Goal: Task Accomplishment & Management: Use online tool/utility

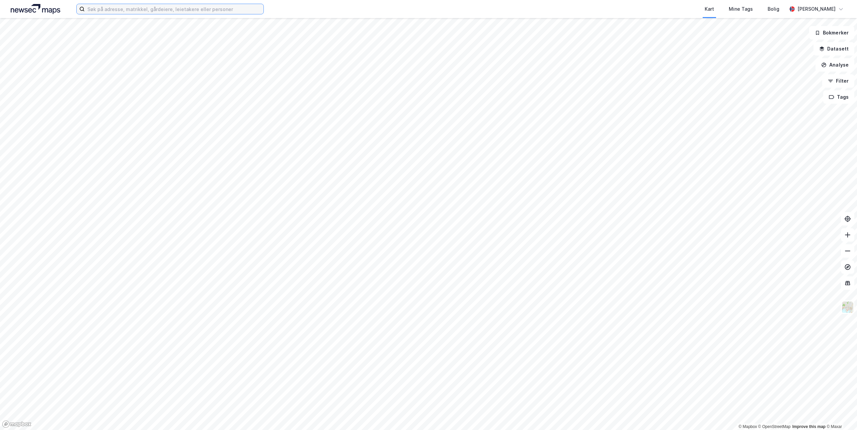
click at [156, 10] on input at bounding box center [174, 9] width 179 height 10
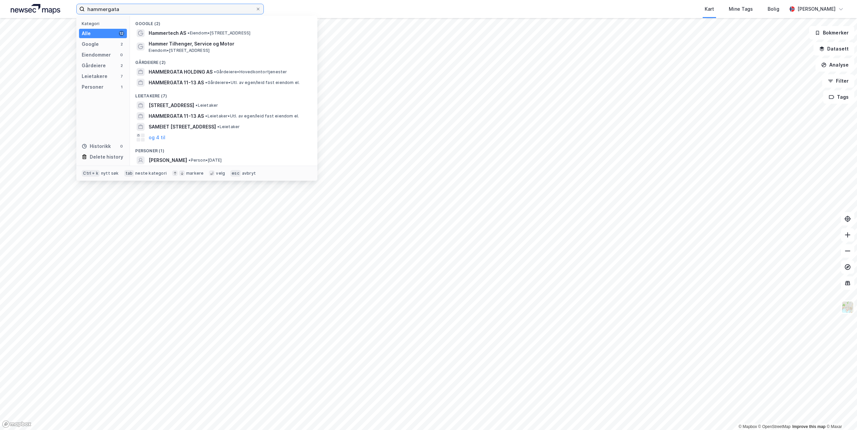
type input "hammergata"
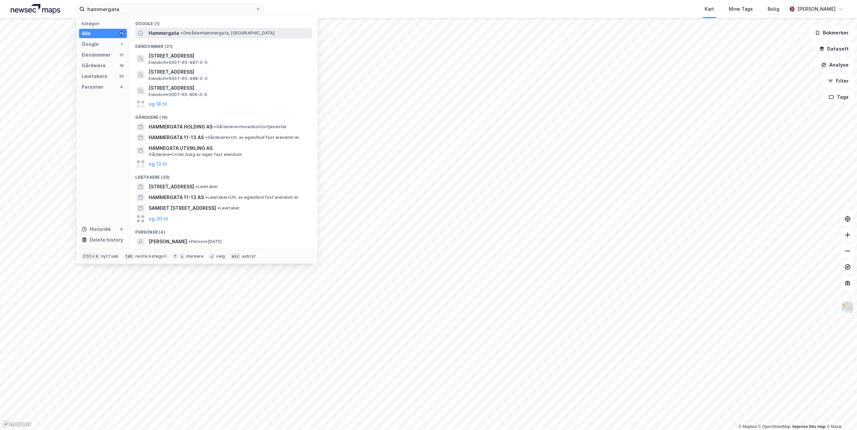
click at [174, 34] on span "Hammergata" at bounding box center [164, 33] width 30 height 8
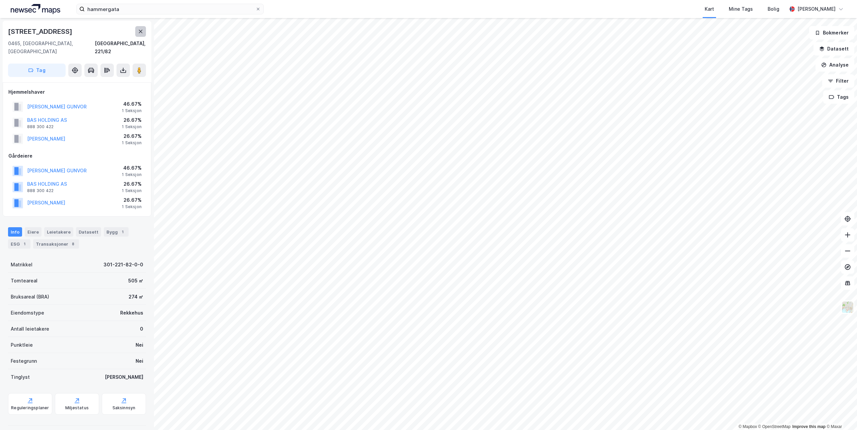
click at [137, 32] on button at bounding box center [140, 31] width 11 height 11
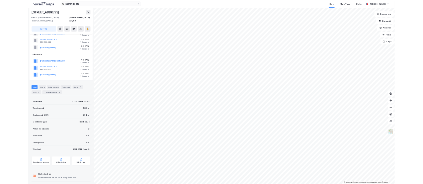
scroll to position [33, 0]
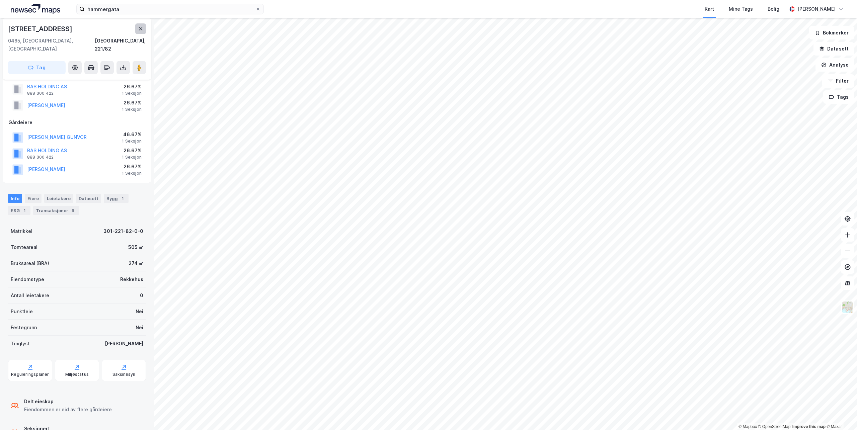
click at [139, 28] on icon at bounding box center [140, 28] width 5 height 5
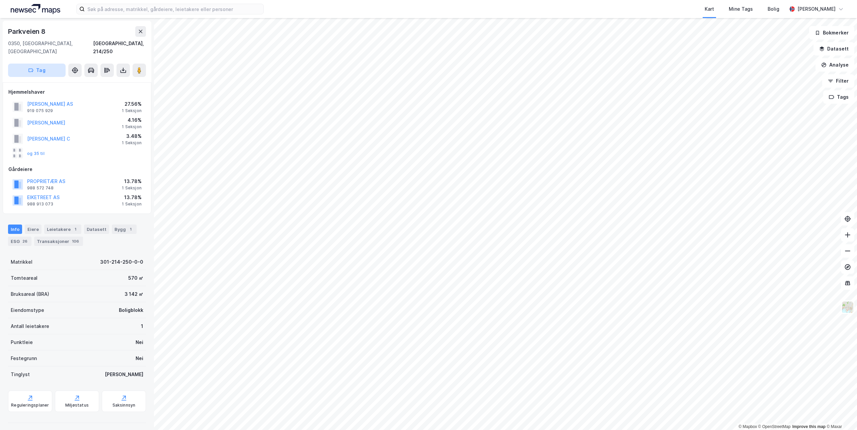
click at [55, 64] on button "Tag" at bounding box center [37, 70] width 58 height 13
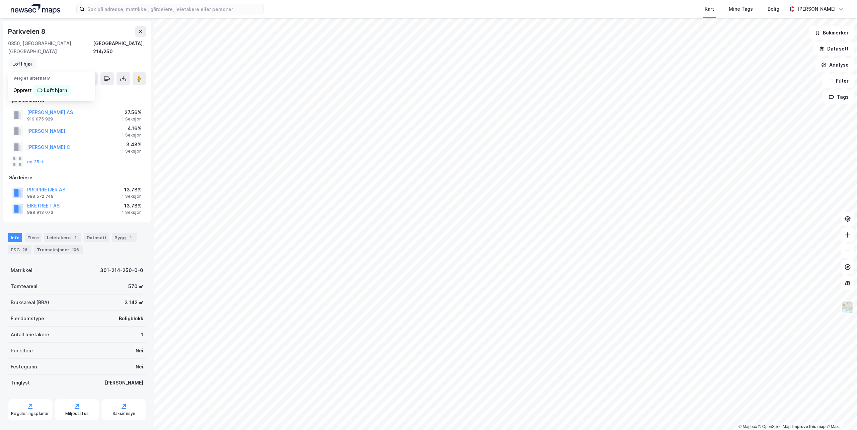
scroll to position [0, 6]
type input "Loft hjørne"
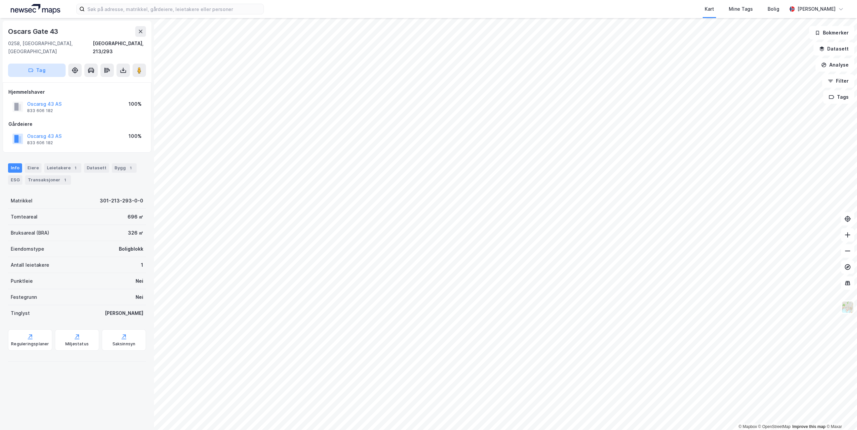
click at [49, 64] on button "Tag" at bounding box center [37, 70] width 58 height 13
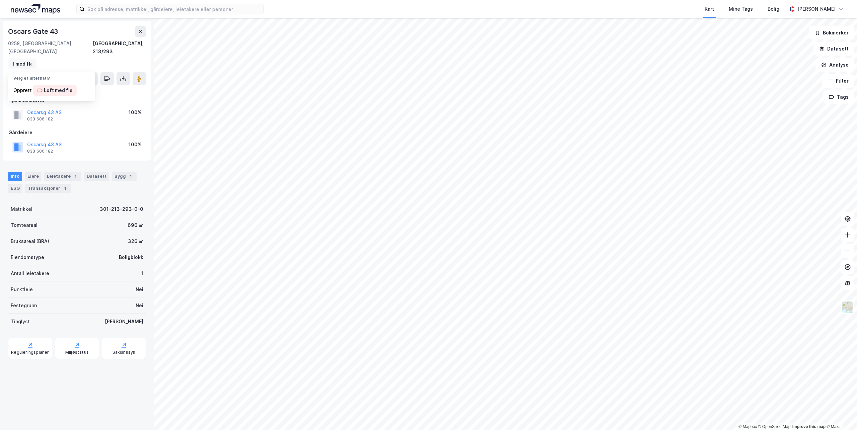
scroll to position [0, 11]
type input "Loft med fløy"
click at [59, 86] on div "Loft med fløy" at bounding box center [59, 90] width 31 height 8
click at [46, 72] on button "Tag" at bounding box center [37, 78] width 58 height 13
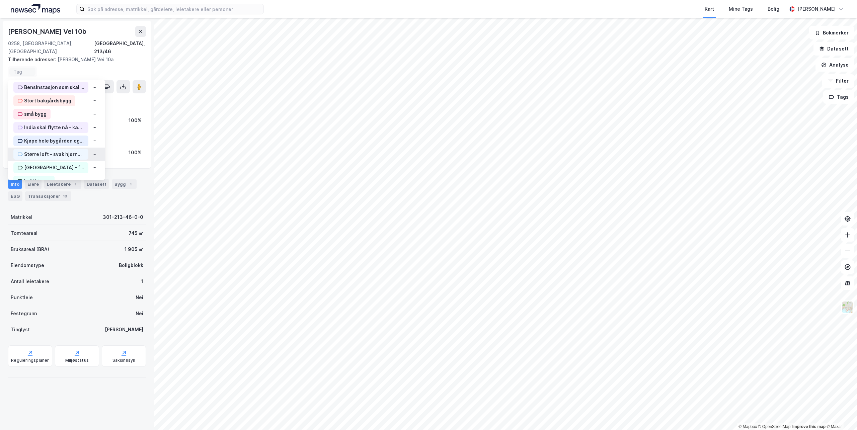
scroll to position [50, 0]
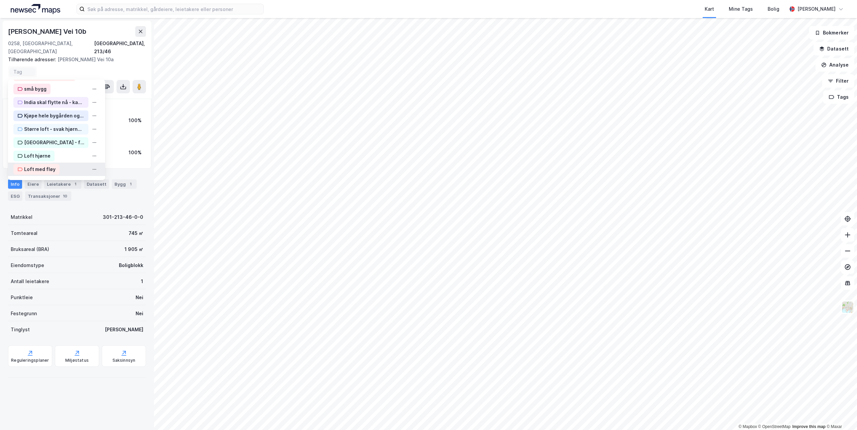
click at [43, 165] on div "Loft med fløy" at bounding box center [39, 169] width 31 height 8
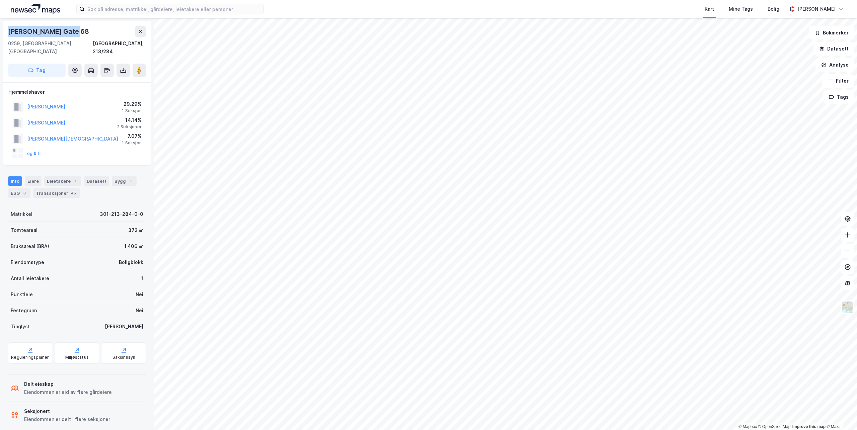
drag, startPoint x: 71, startPoint y: 32, endPoint x: 10, endPoint y: 32, distance: 60.6
click at [10, 32] on div "Niels Juels Gate 68" at bounding box center [77, 31] width 138 height 11
copy div "Niels Juels Gate 68"
